Goal: Find specific page/section: Find specific page/section

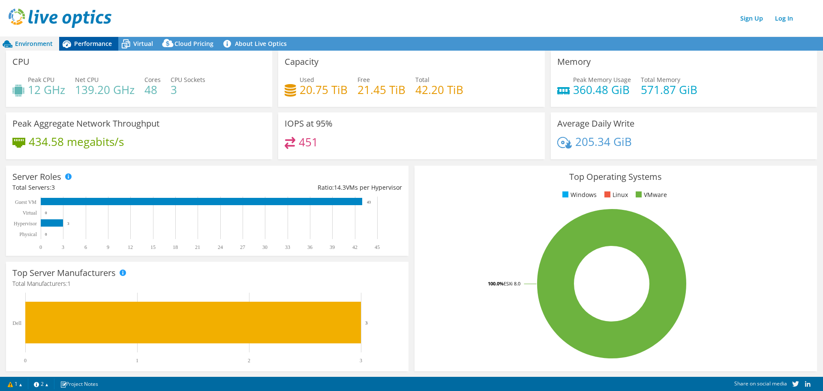
click at [90, 46] on span "Performance" at bounding box center [93, 43] width 38 height 8
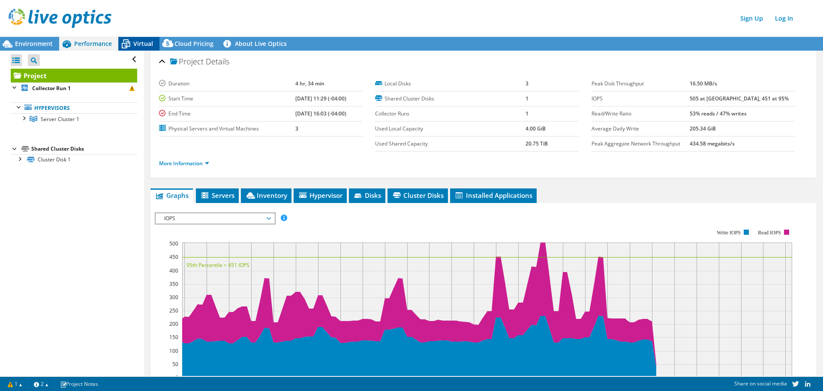
click at [135, 43] on span "Virtual" at bounding box center [143, 43] width 20 height 8
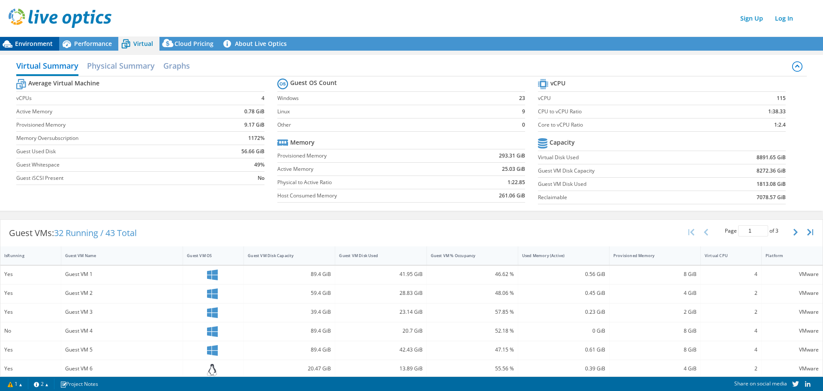
click at [17, 45] on span "Environment" at bounding box center [34, 43] width 38 height 8
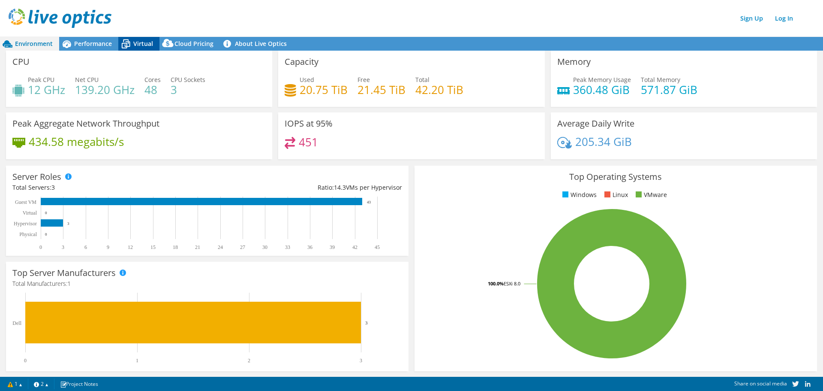
click at [129, 45] on icon at bounding box center [126, 44] width 9 height 7
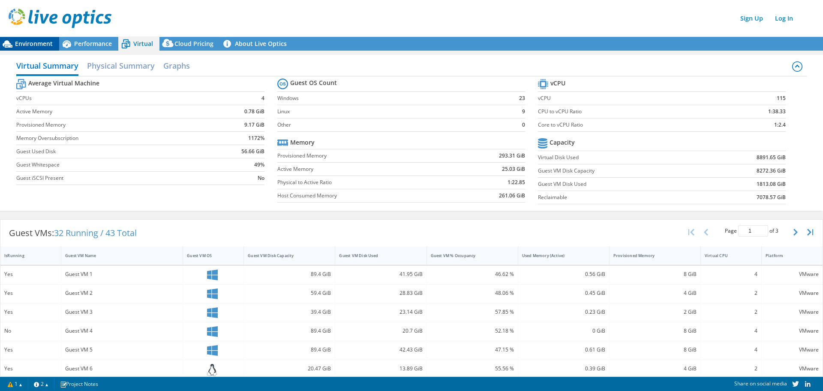
click at [25, 45] on span "Environment" at bounding box center [34, 43] width 38 height 8
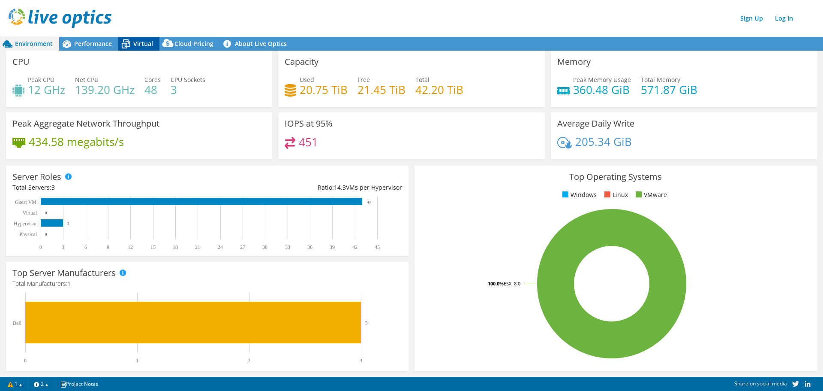
click at [136, 45] on span "Virtual" at bounding box center [143, 43] width 20 height 8
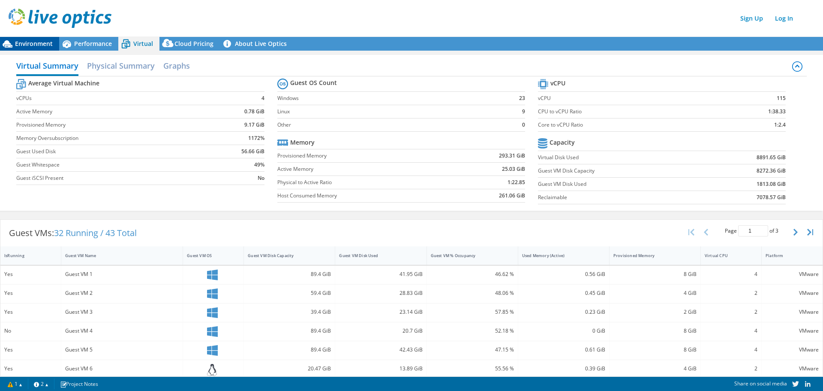
click at [38, 43] on span "Environment" at bounding box center [34, 43] width 38 height 8
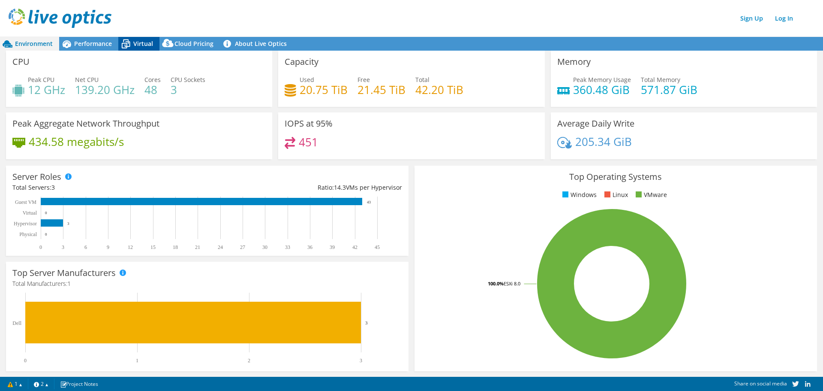
click at [133, 48] on icon at bounding box center [125, 43] width 15 height 15
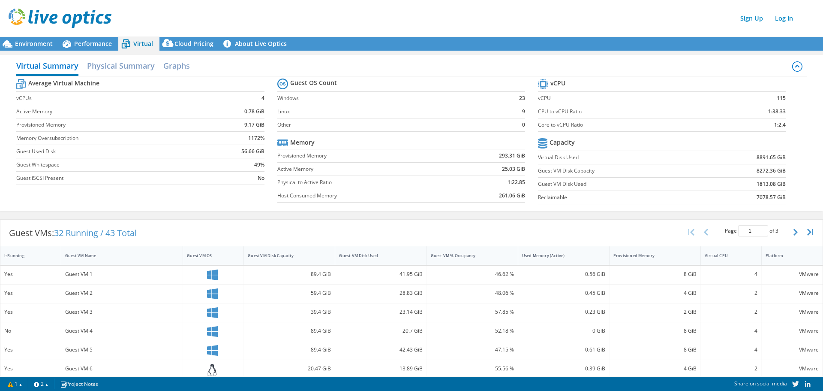
scroll to position [49, 0]
click at [136, 69] on h2 "Physical Summary" at bounding box center [121, 66] width 68 height 19
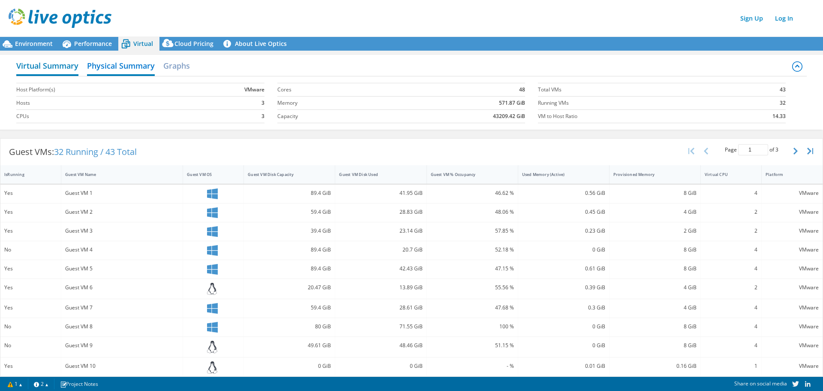
click at [47, 63] on h2 "Virtual Summary" at bounding box center [47, 66] width 62 height 19
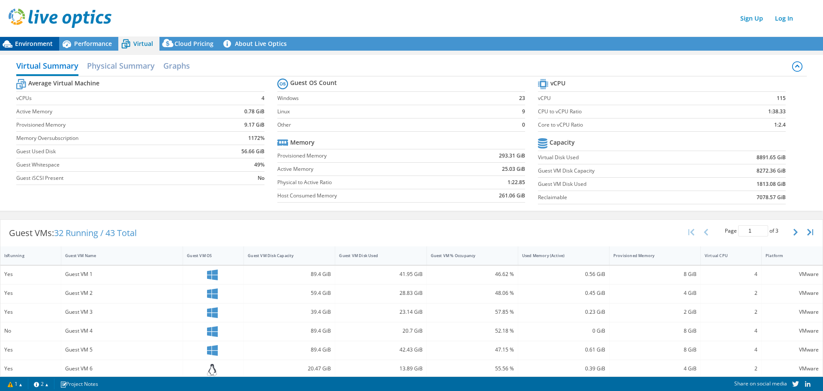
click at [17, 41] on span "Environment" at bounding box center [34, 43] width 38 height 8
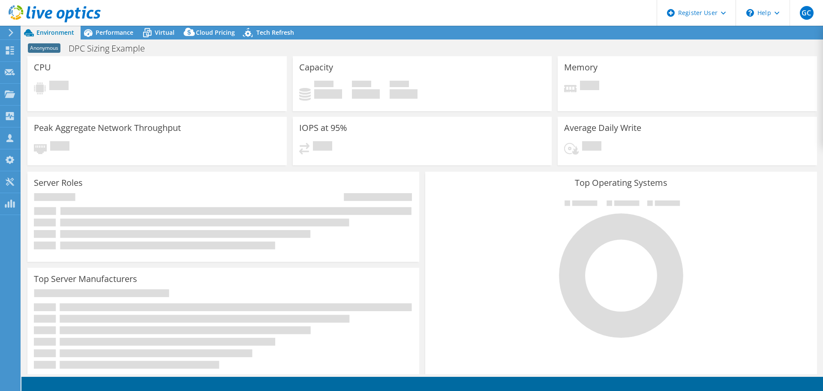
select select "USD"
select select "USEast"
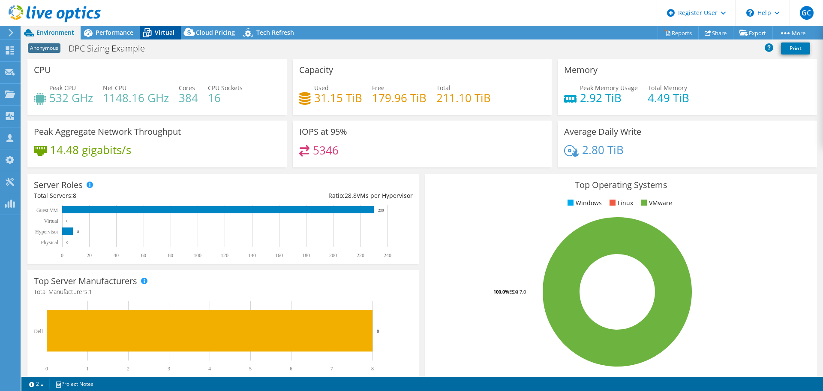
click at [151, 32] on icon at bounding box center [147, 33] width 9 height 7
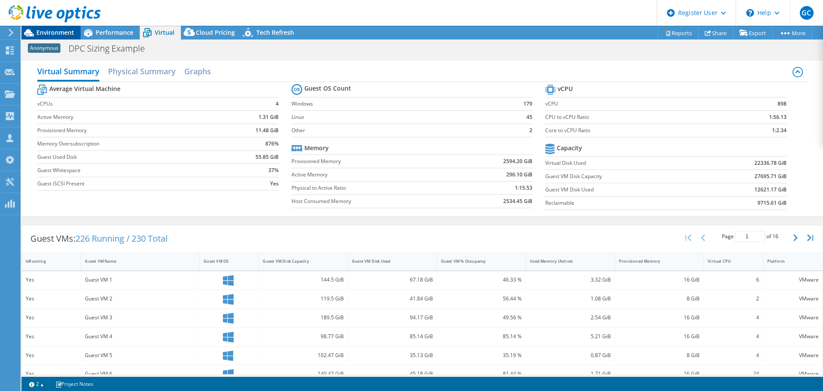
click at [48, 34] on span "Environment" at bounding box center [55, 32] width 38 height 8
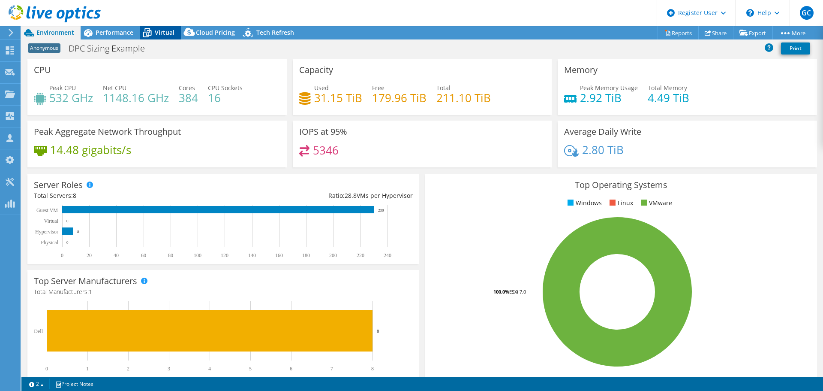
click at [162, 32] on span "Virtual" at bounding box center [165, 32] width 20 height 8
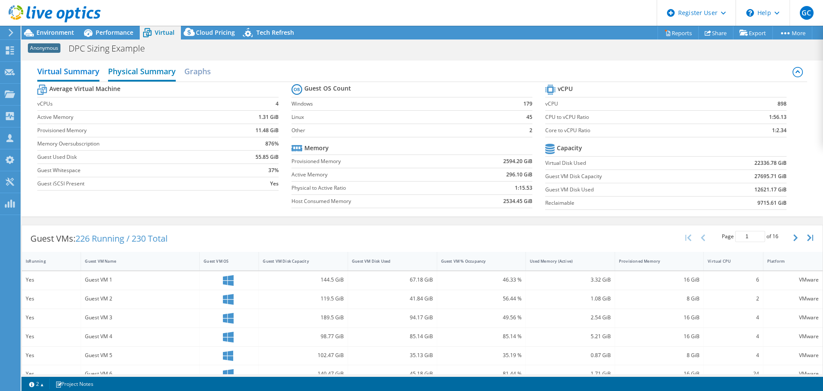
click at [143, 70] on h2 "Physical Summary" at bounding box center [142, 72] width 68 height 19
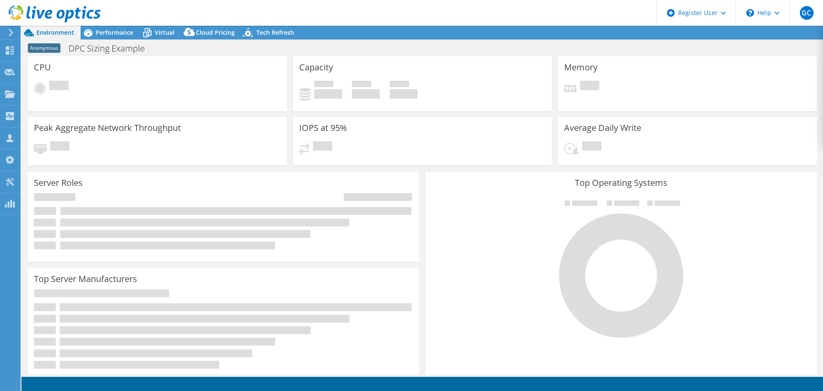
select select "SelectRegion"
select select "USD"
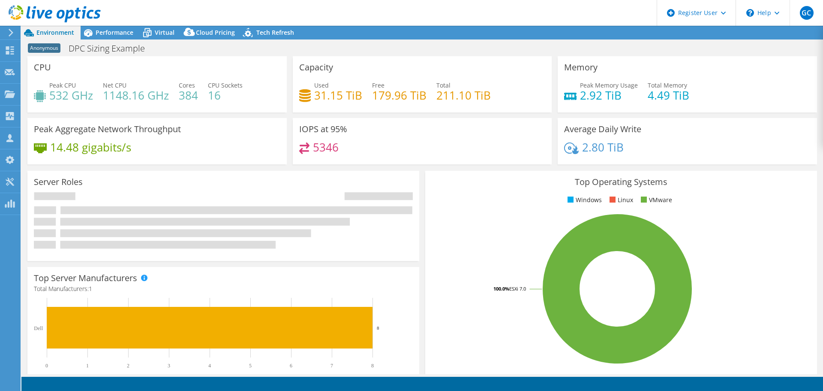
select select "USEast"
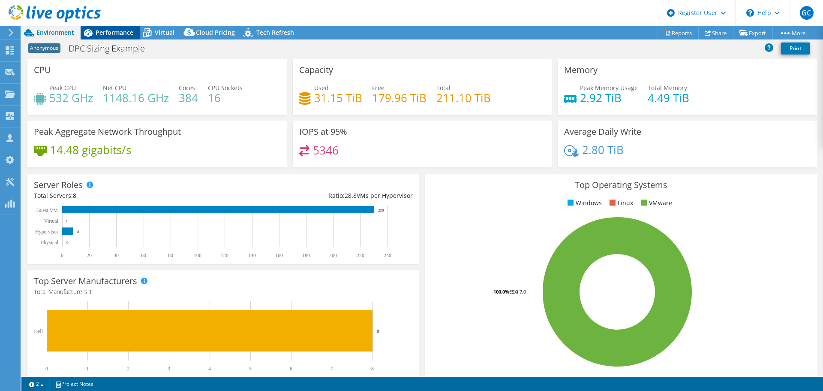
click at [120, 31] on span "Performance" at bounding box center [115, 32] width 38 height 8
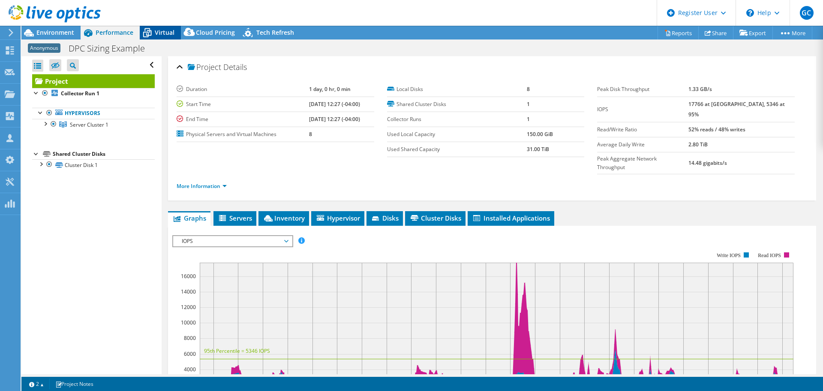
click at [155, 32] on span "Virtual" at bounding box center [165, 32] width 20 height 8
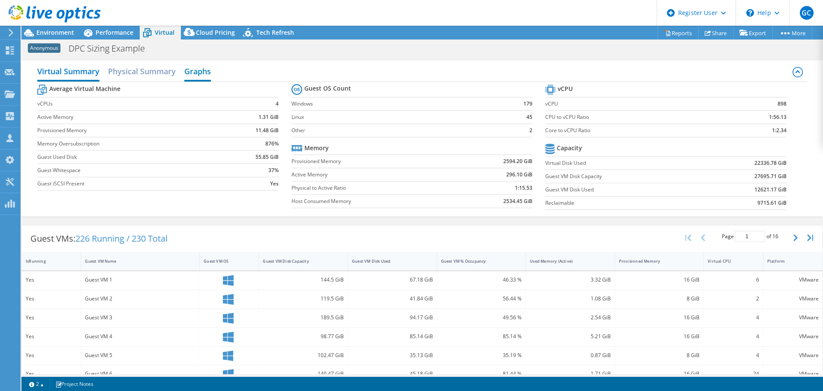
click at [202, 72] on h2 "Graphs" at bounding box center [197, 72] width 27 height 19
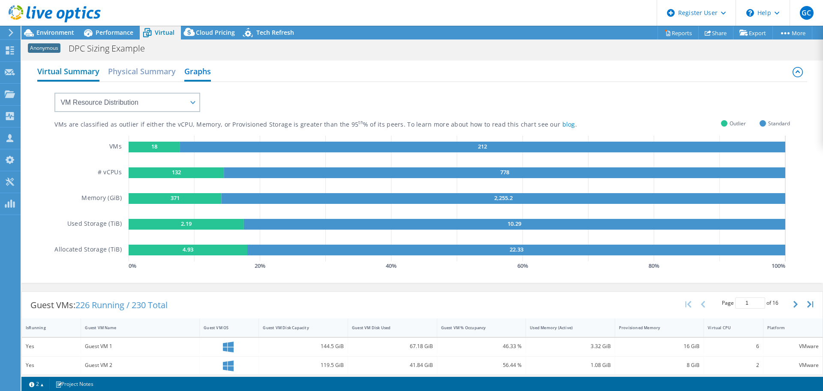
click at [72, 75] on h2 "Virtual Summary" at bounding box center [68, 72] width 62 height 19
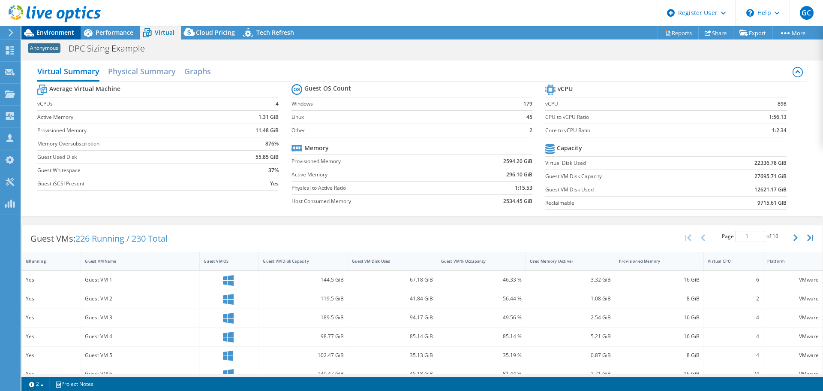
click at [36, 30] on icon at bounding box center [28, 32] width 15 height 15
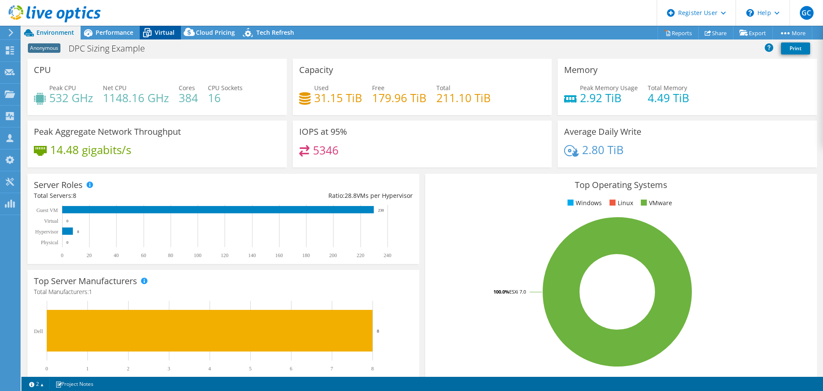
click at [157, 34] on span "Virtual" at bounding box center [165, 32] width 20 height 8
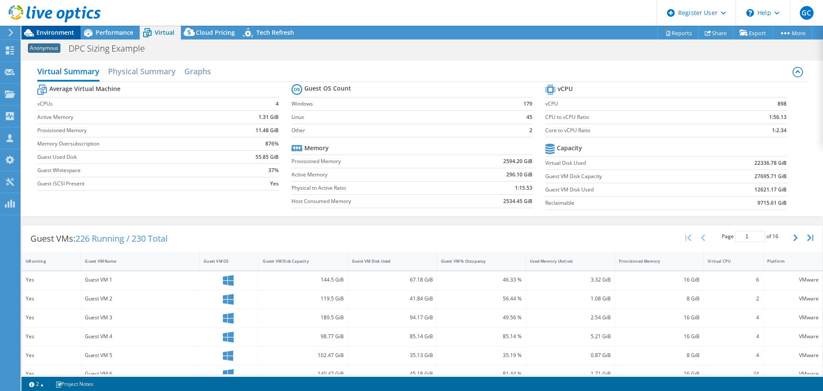
click at [47, 31] on span "Environment" at bounding box center [55, 32] width 38 height 8
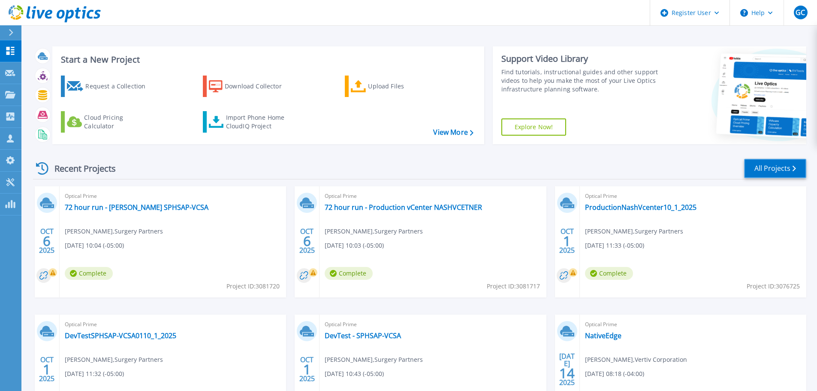
click at [771, 171] on link "All Projects" at bounding box center [775, 168] width 62 height 19
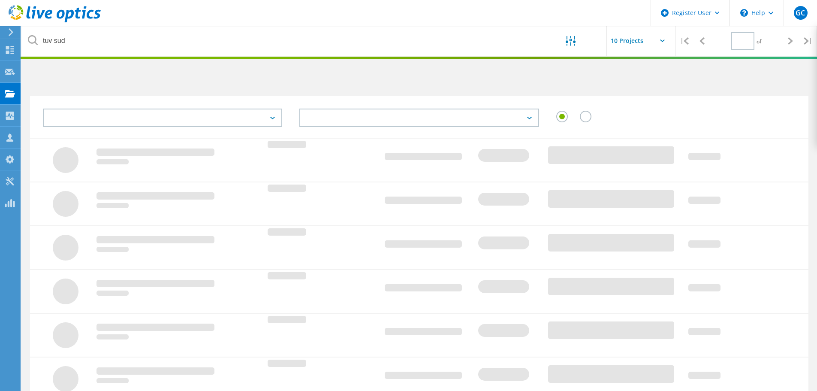
type input "1"
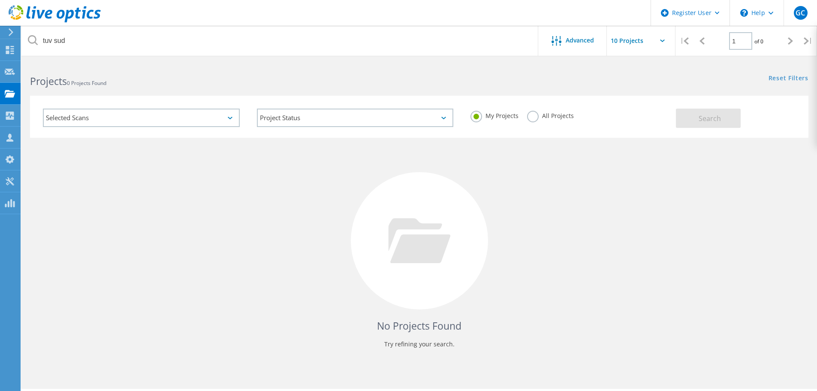
click at [533, 115] on label "All Projects" at bounding box center [550, 115] width 47 height 8
click at [0, 0] on input "All Projects" at bounding box center [0, 0] width 0 height 0
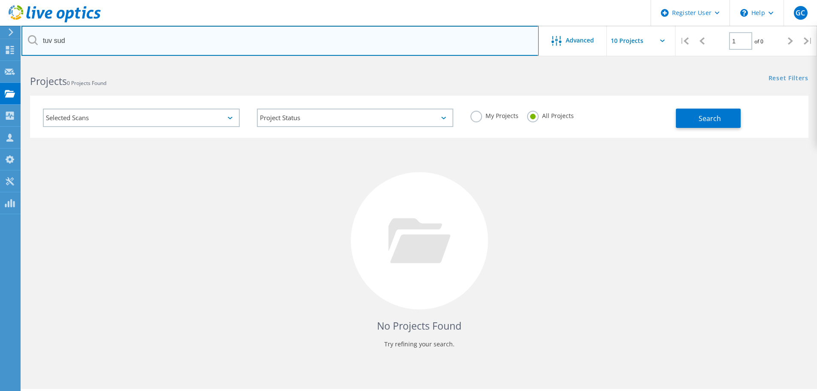
drag, startPoint x: 93, startPoint y: 40, endPoint x: -56, endPoint y: 24, distance: 149.3
click at [0, 24] on html "Register User \n Help Explore Helpful Articles Contact Support GC Dell User [PE…" at bounding box center [408, 207] width 817 height 414
type input "covetrus"
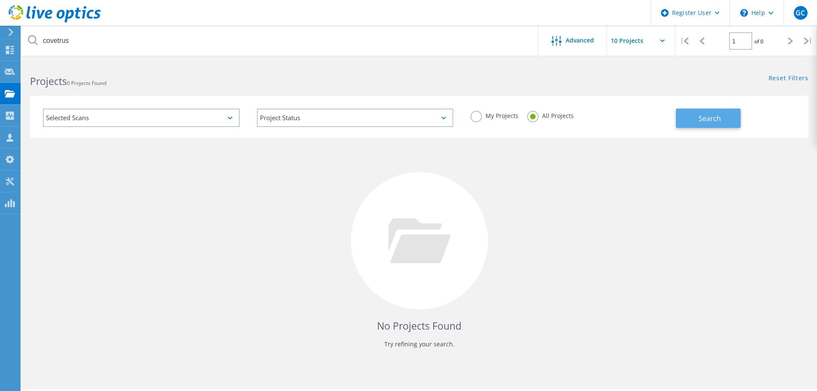
click at [710, 123] on button "Search" at bounding box center [708, 117] width 65 height 19
